Goal: Information Seeking & Learning: Learn about a topic

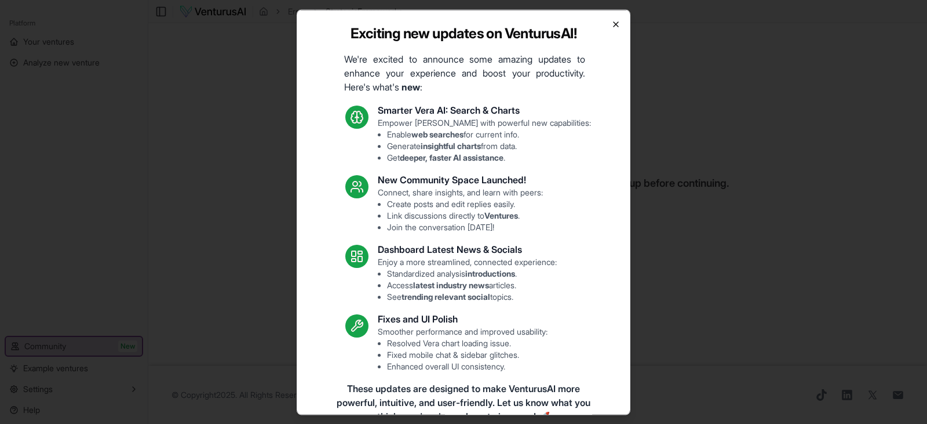
click at [611, 21] on icon "button" at bounding box center [615, 23] width 9 height 9
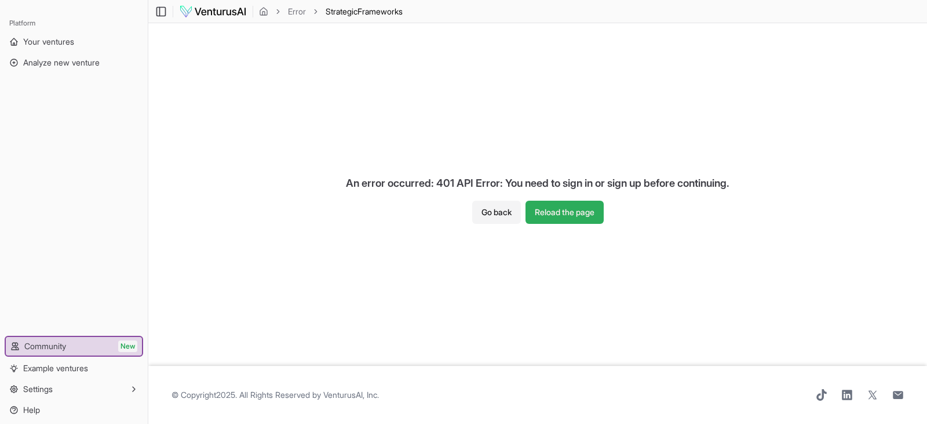
click at [544, 203] on button "Reload the page" at bounding box center [565, 212] width 78 height 23
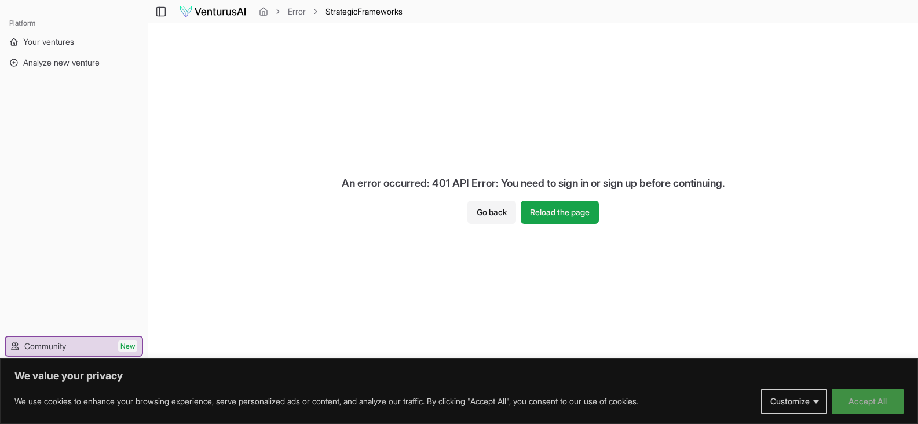
click at [875, 397] on button "Accept All" at bounding box center [868, 400] width 72 height 25
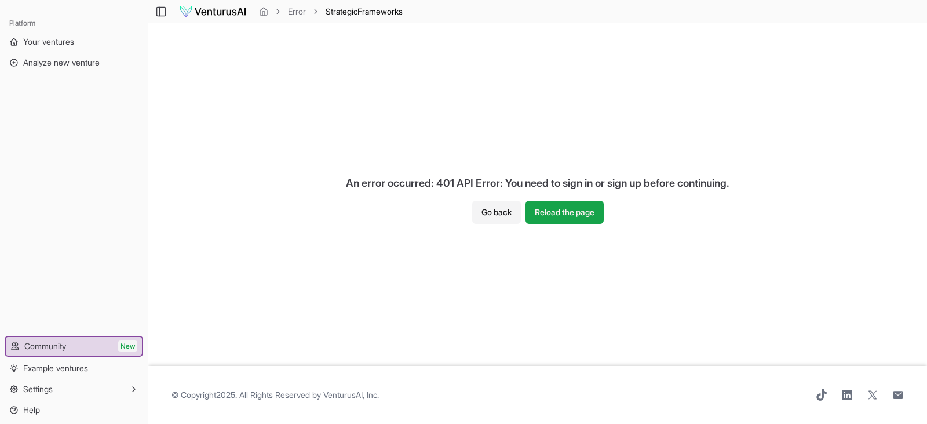
click at [603, 46] on div "An error occurred: 401 API Error: You need to sign in or sign up before continu…" at bounding box center [537, 194] width 779 height 342
click at [223, 11] on img at bounding box center [213, 12] width 68 height 14
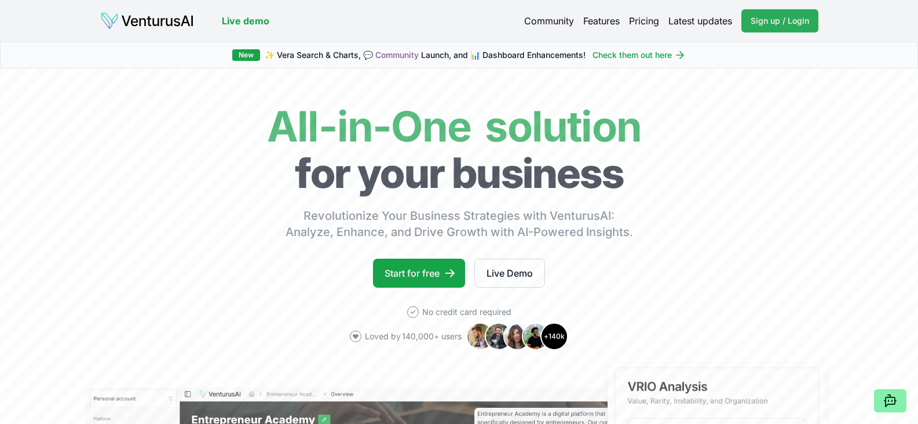
click at [779, 20] on span "Sign up / Login" at bounding box center [780, 21] width 59 height 12
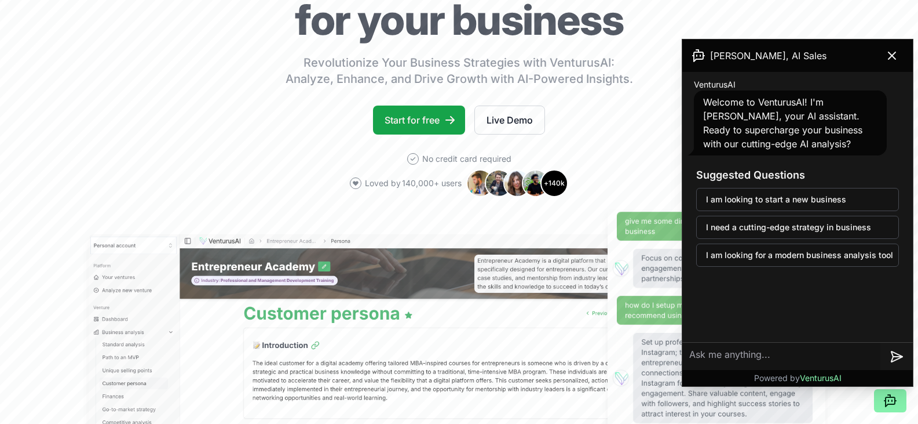
scroll to position [147, 0]
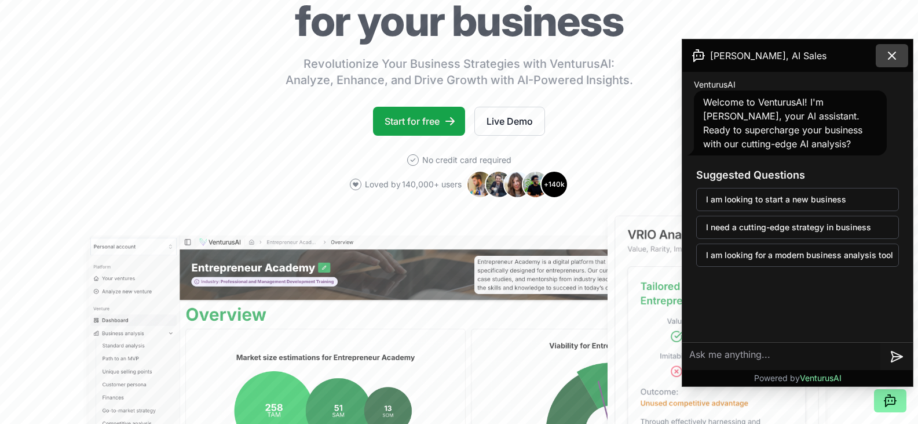
click at [898, 53] on icon at bounding box center [892, 56] width 14 height 14
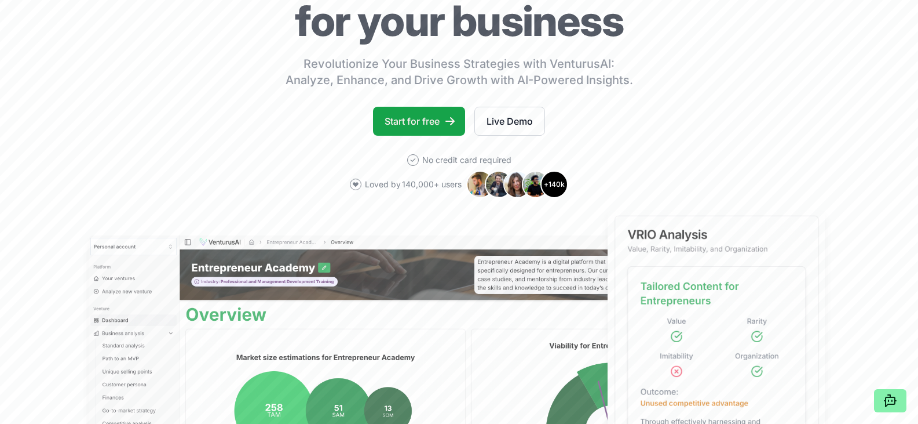
scroll to position [0, 0]
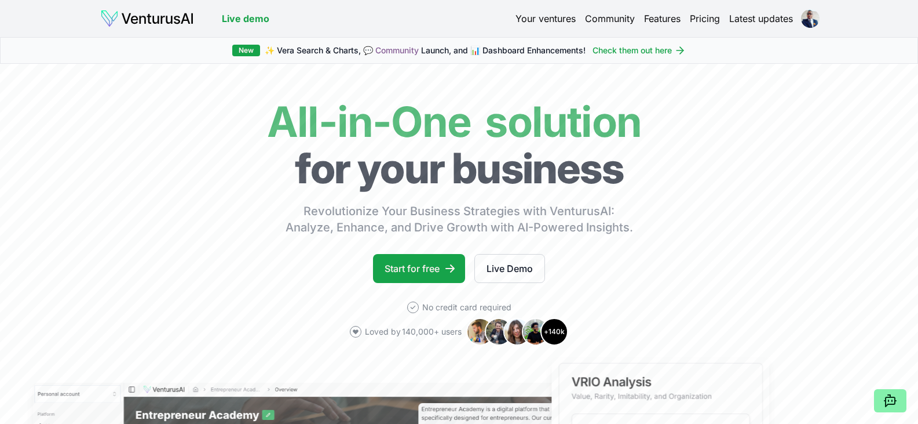
click at [555, 19] on link "Your ventures" at bounding box center [546, 19] width 60 height 14
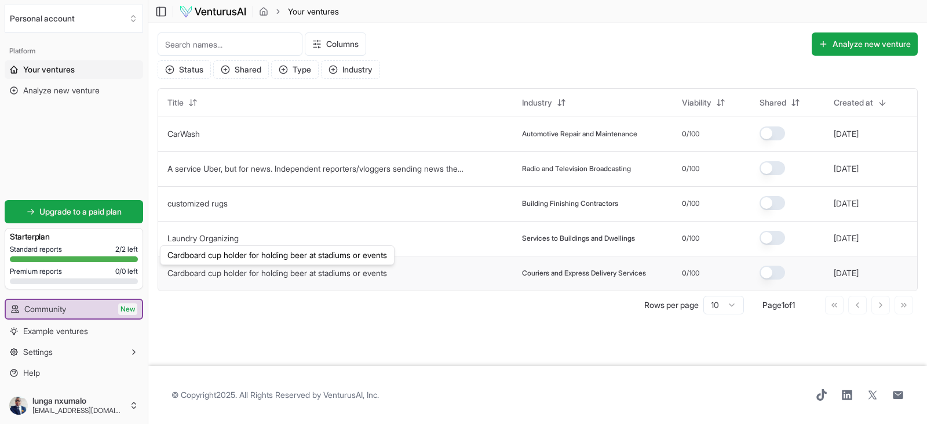
click at [305, 273] on link "Cardboard cup holder for holding beer at stadiums or events" at bounding box center [277, 273] width 220 height 10
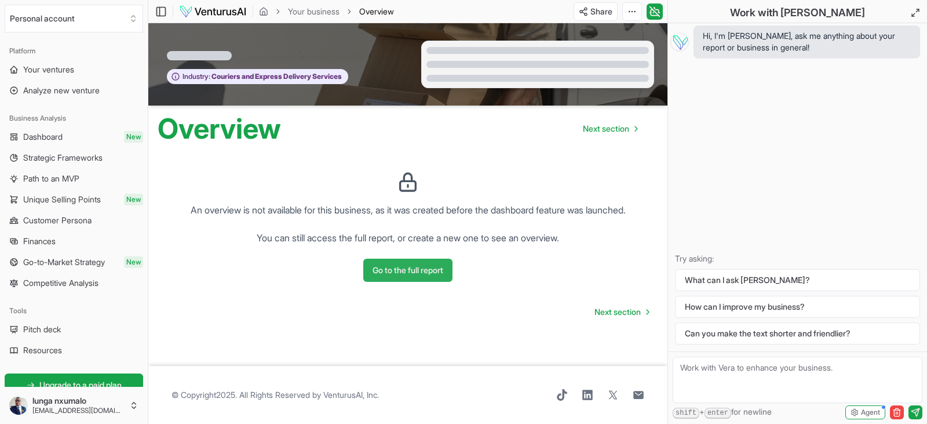
click at [424, 268] on button "Go to the full report" at bounding box center [407, 269] width 89 height 23
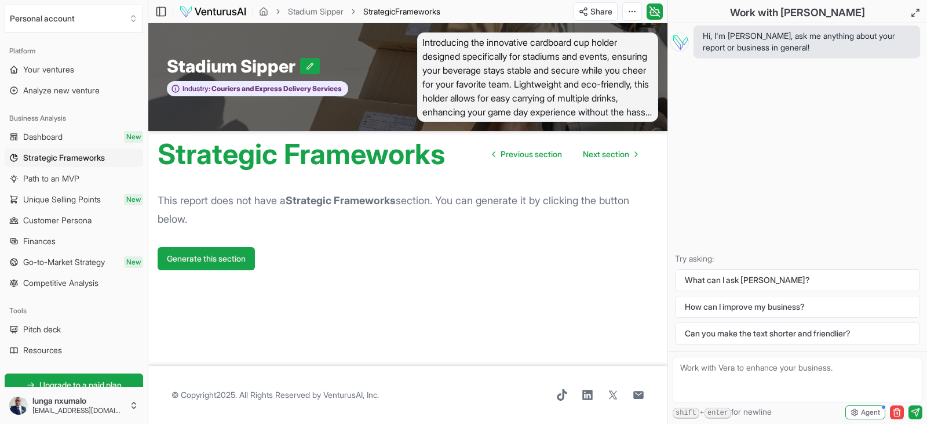
click at [233, 246] on form "Generate this section" at bounding box center [408, 256] width 501 height 28
click at [235, 260] on button "Generate this section" at bounding box center [206, 258] width 97 height 23
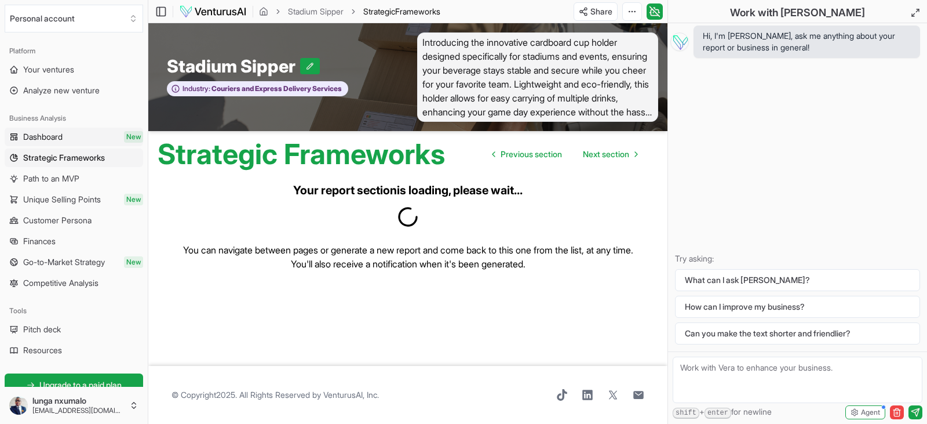
click at [81, 137] on link "Dashboard New" at bounding box center [74, 136] width 138 height 19
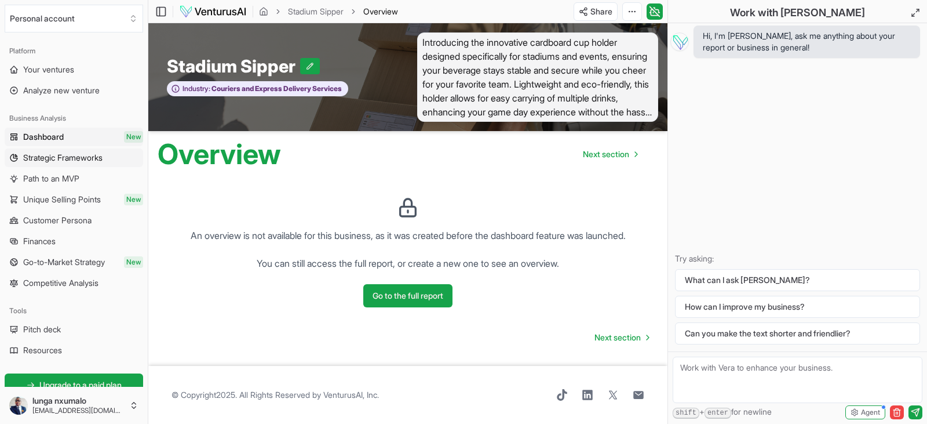
click at [85, 152] on span "Strategic Frameworks" at bounding box center [62, 158] width 79 height 12
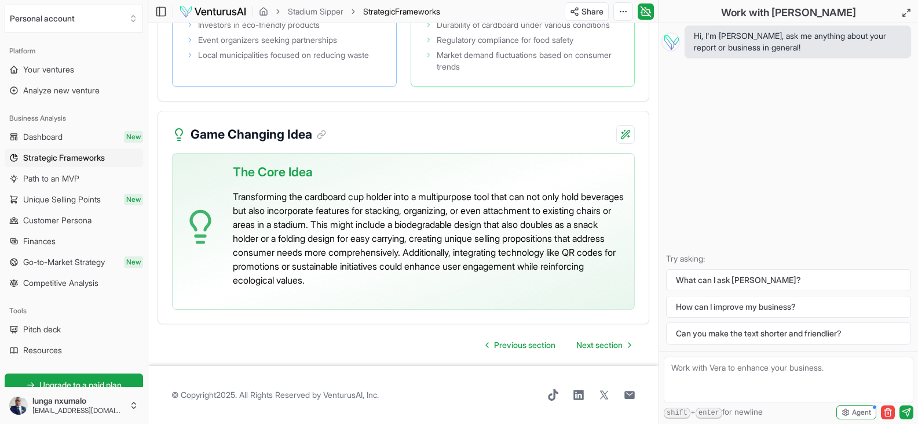
scroll to position [2784, 0]
click at [589, 346] on span "Next section" at bounding box center [600, 345] width 46 height 12
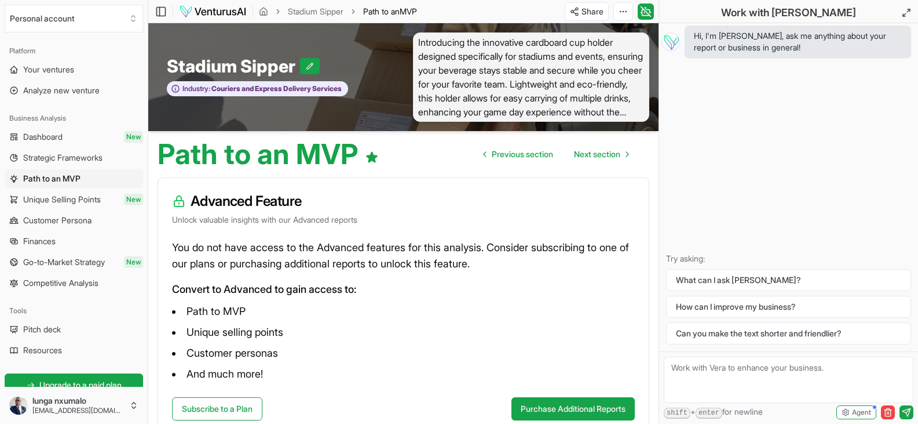
scroll to position [78, 0]
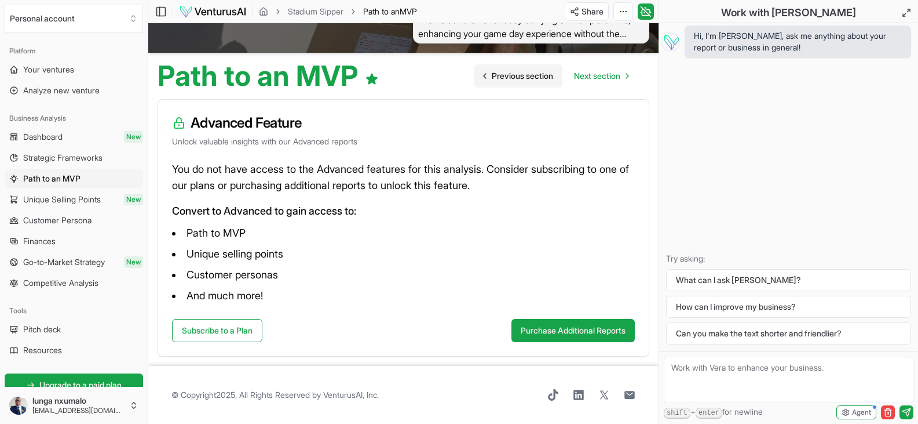
click at [514, 77] on span "Previous section" at bounding box center [522, 76] width 61 height 12
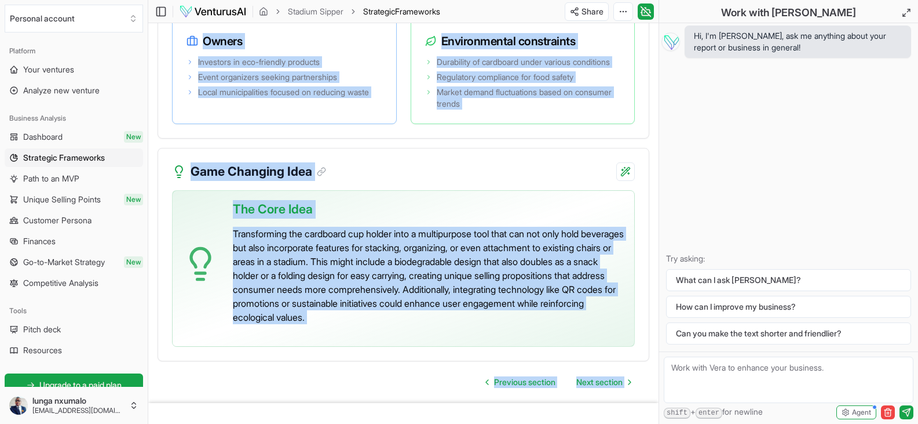
scroll to position [2784, 0]
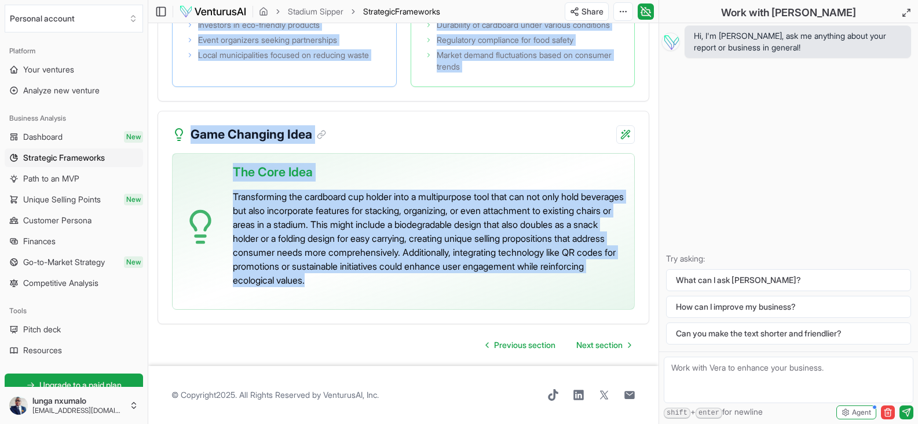
drag, startPoint x: 159, startPoint y: 53, endPoint x: 562, endPoint y: 275, distance: 459.8
copy main "Stadium Sipper Industry: Couriers and Express Delivery Services Introducing the…"
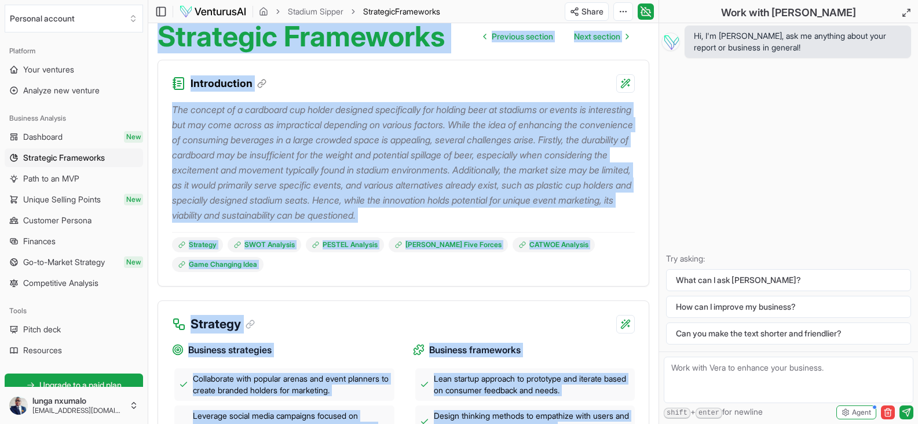
scroll to position [117, 0]
click at [396, 286] on div "The concept of a cardboard cup holder designed specifically for holding beer at…" at bounding box center [403, 189] width 491 height 193
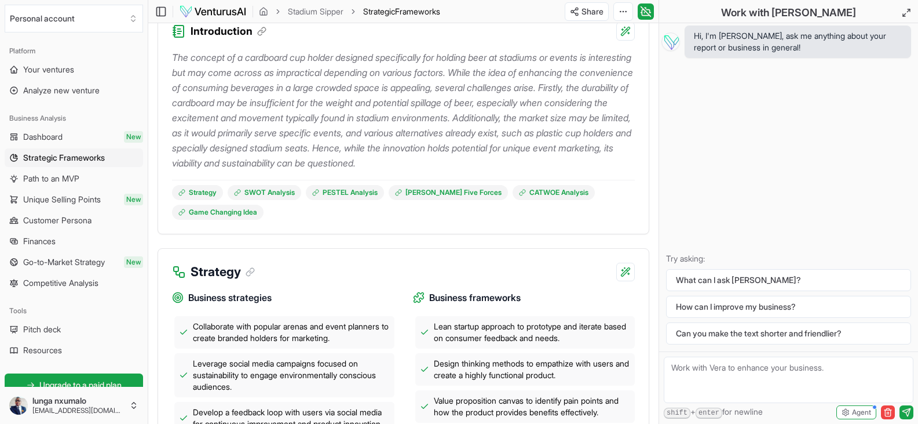
scroll to position [169, 0]
